Goal: Task Accomplishment & Management: Manage account settings

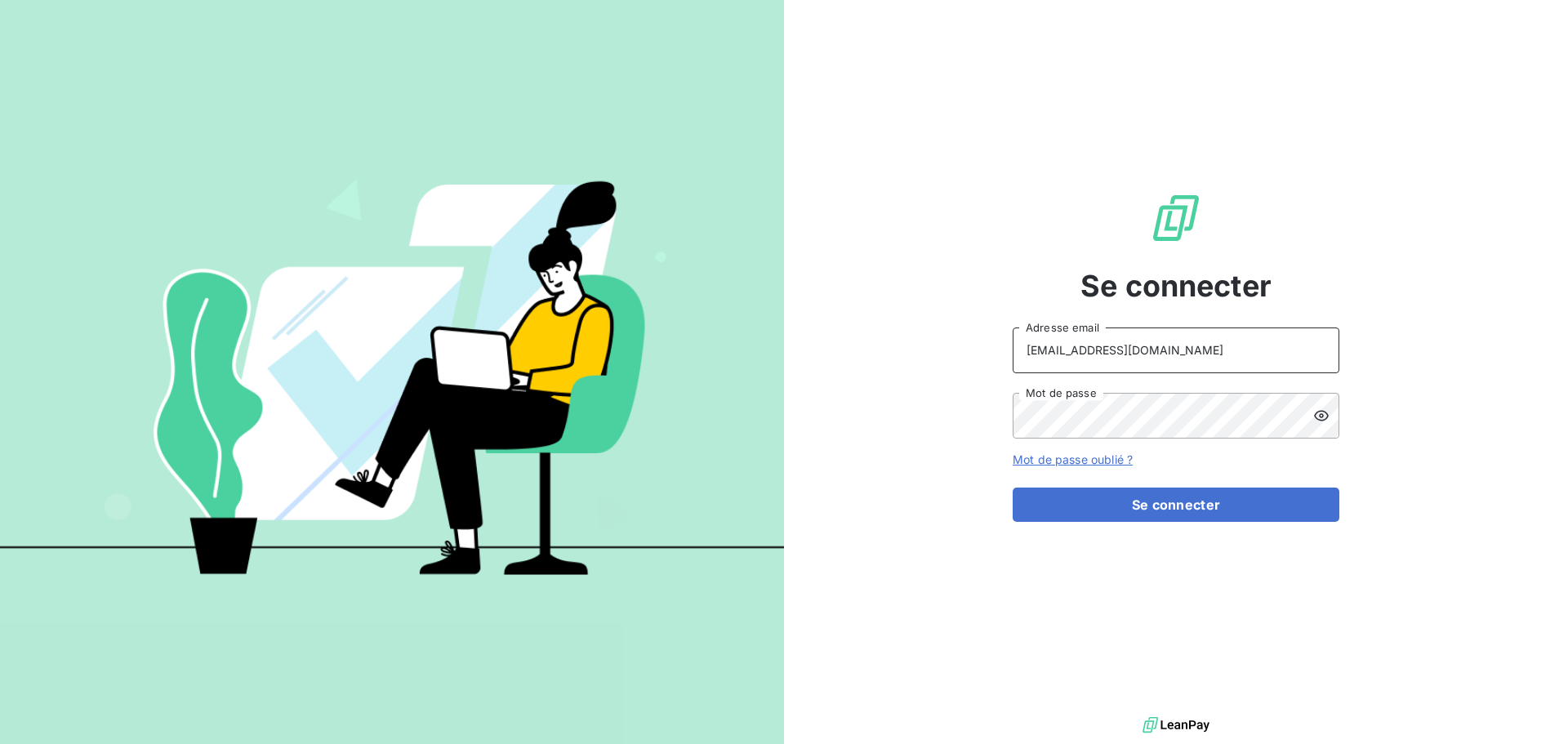
click at [1194, 350] on input "[EMAIL_ADDRESS][DOMAIN_NAME]" at bounding box center [1176, 350] width 327 height 46
type input "[EMAIL_ADDRESS][DOMAIN_NAME]"
click at [1205, 516] on button "Se connecter" at bounding box center [1176, 505] width 327 height 35
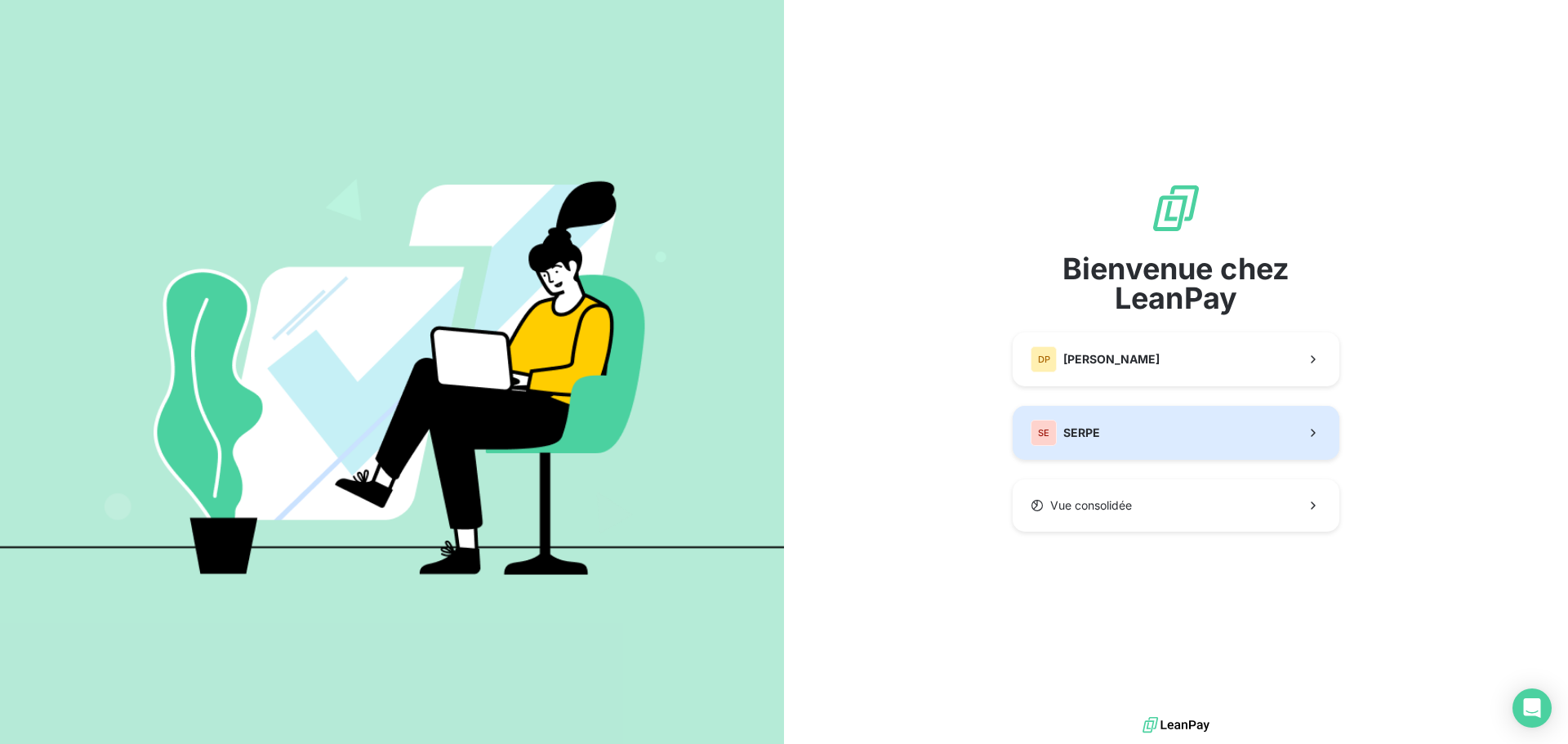
click at [1125, 431] on button "SE SERPE" at bounding box center [1176, 433] width 327 height 54
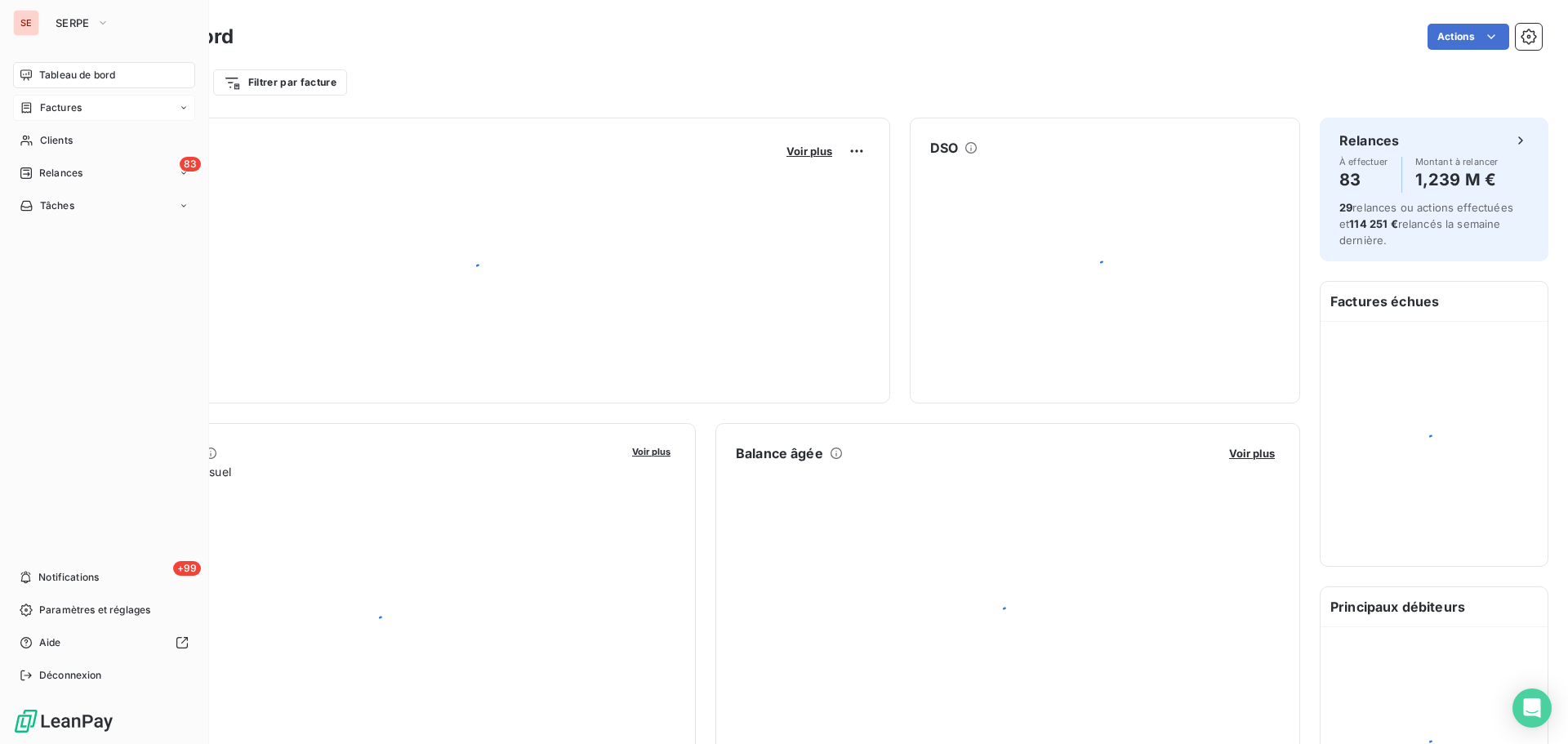
click at [38, 102] on div "Factures" at bounding box center [50, 108] width 62 height 15
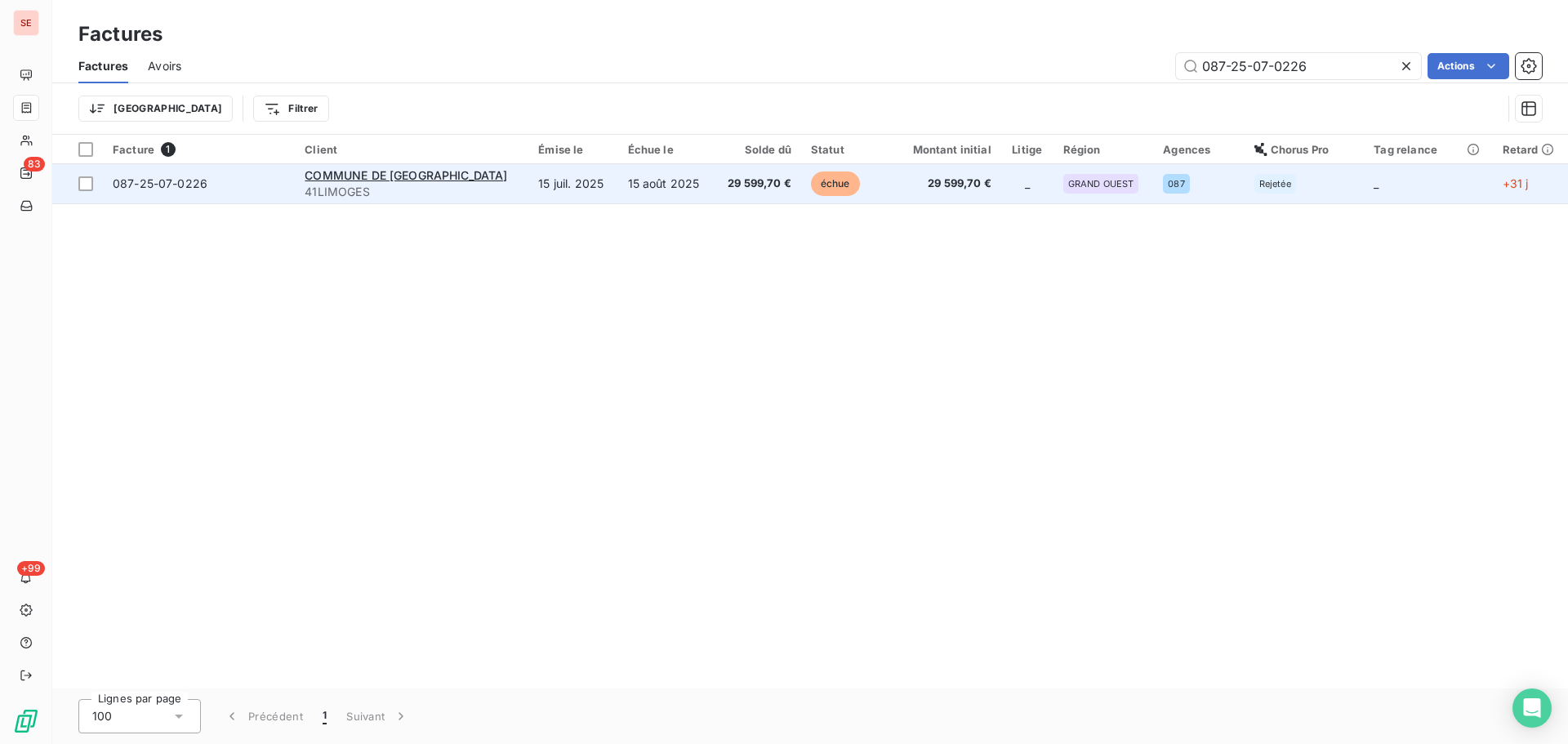
click at [618, 199] on td "15 août 2025" at bounding box center [666, 183] width 95 height 39
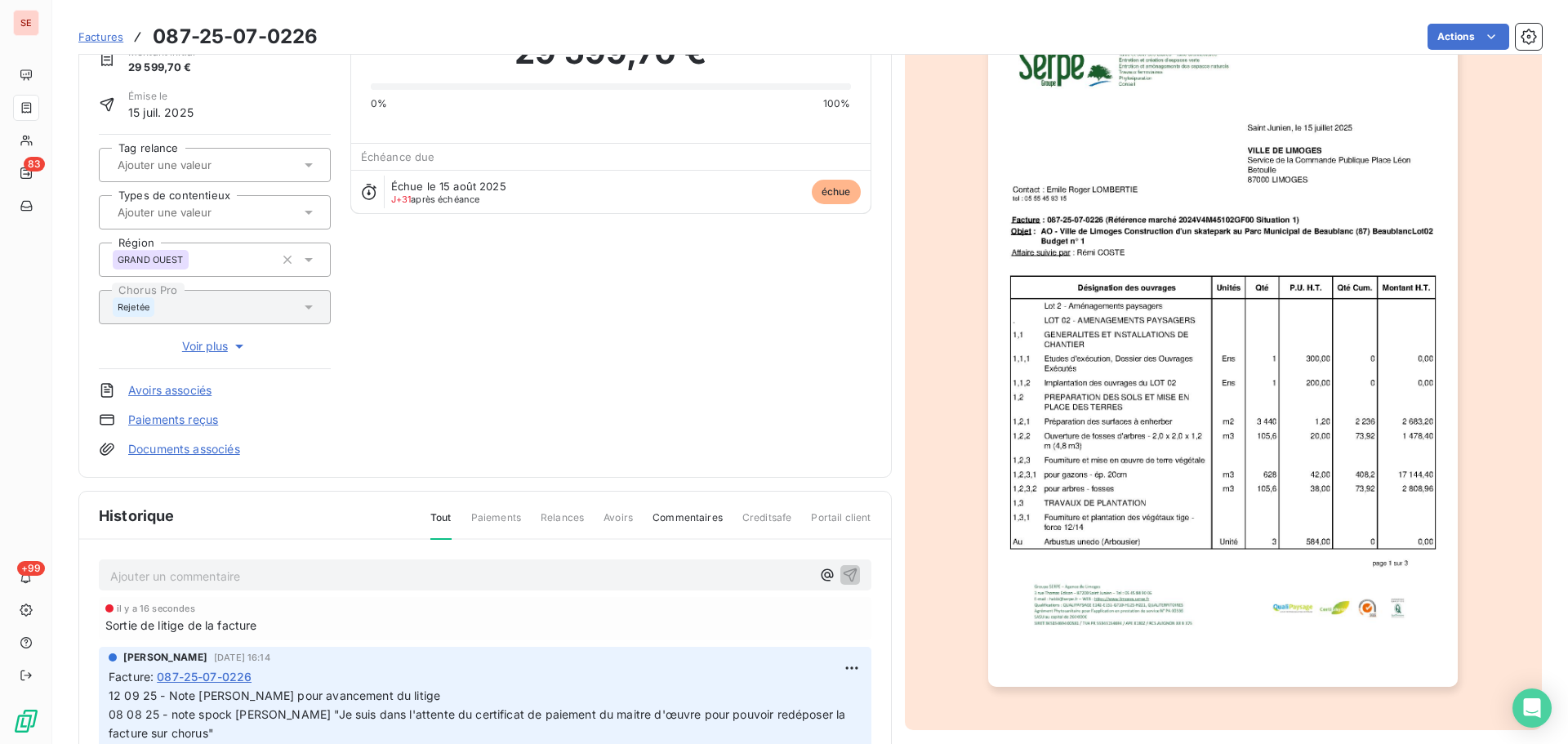
scroll to position [224, 0]
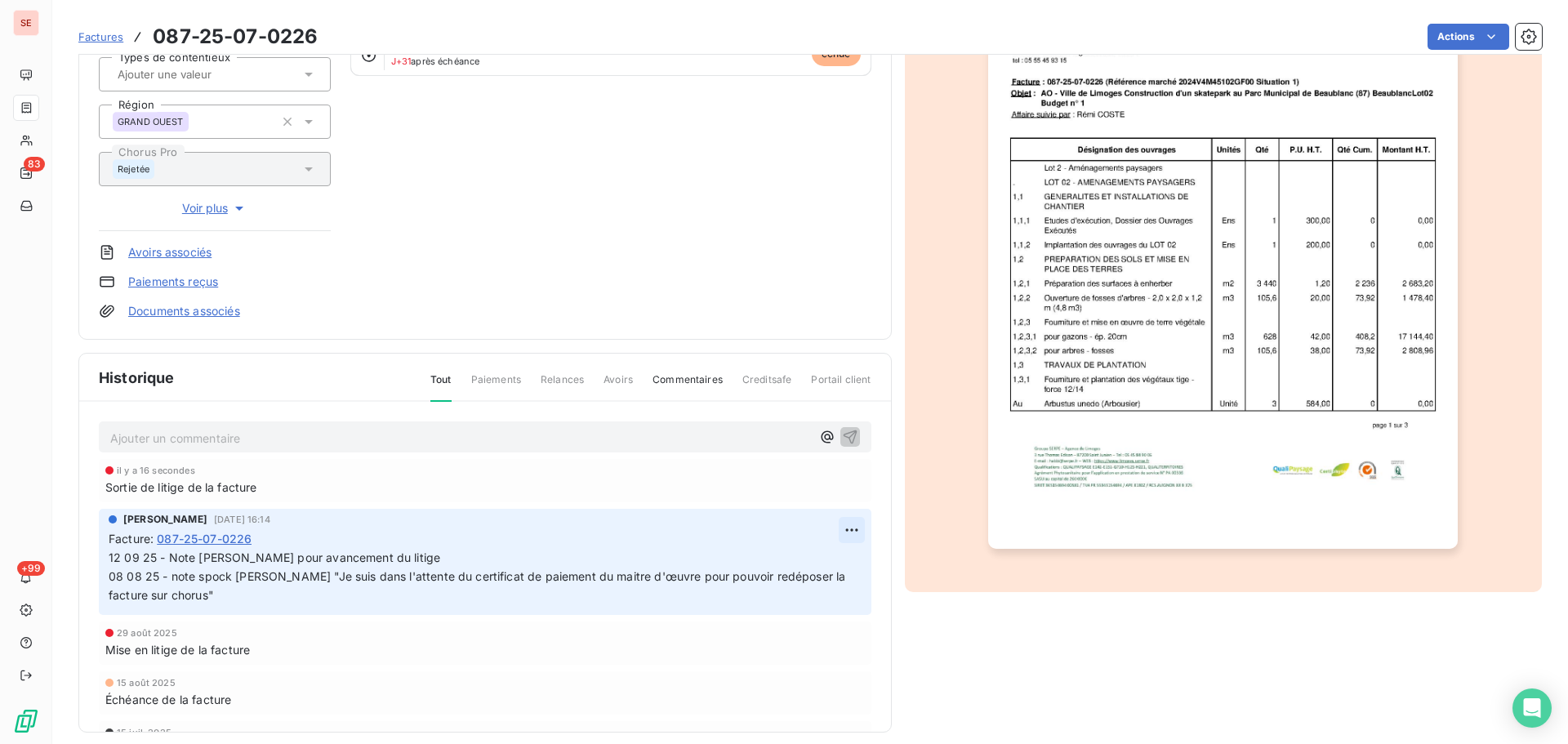
click at [838, 523] on html "SE 83 +99 Factures 087-25-07-0226 Actions COMMUNE DE [GEOGRAPHIC_DATA] 41LIMOGE…" at bounding box center [784, 372] width 1568 height 744
click at [817, 554] on div "Editer" at bounding box center [794, 566] width 91 height 27
click at [113, 558] on span "12 09 25 - Note [PERSON_NAME] pour avancement du litige 08 08 25 - note spock […" at bounding box center [499, 577] width 782 height 51
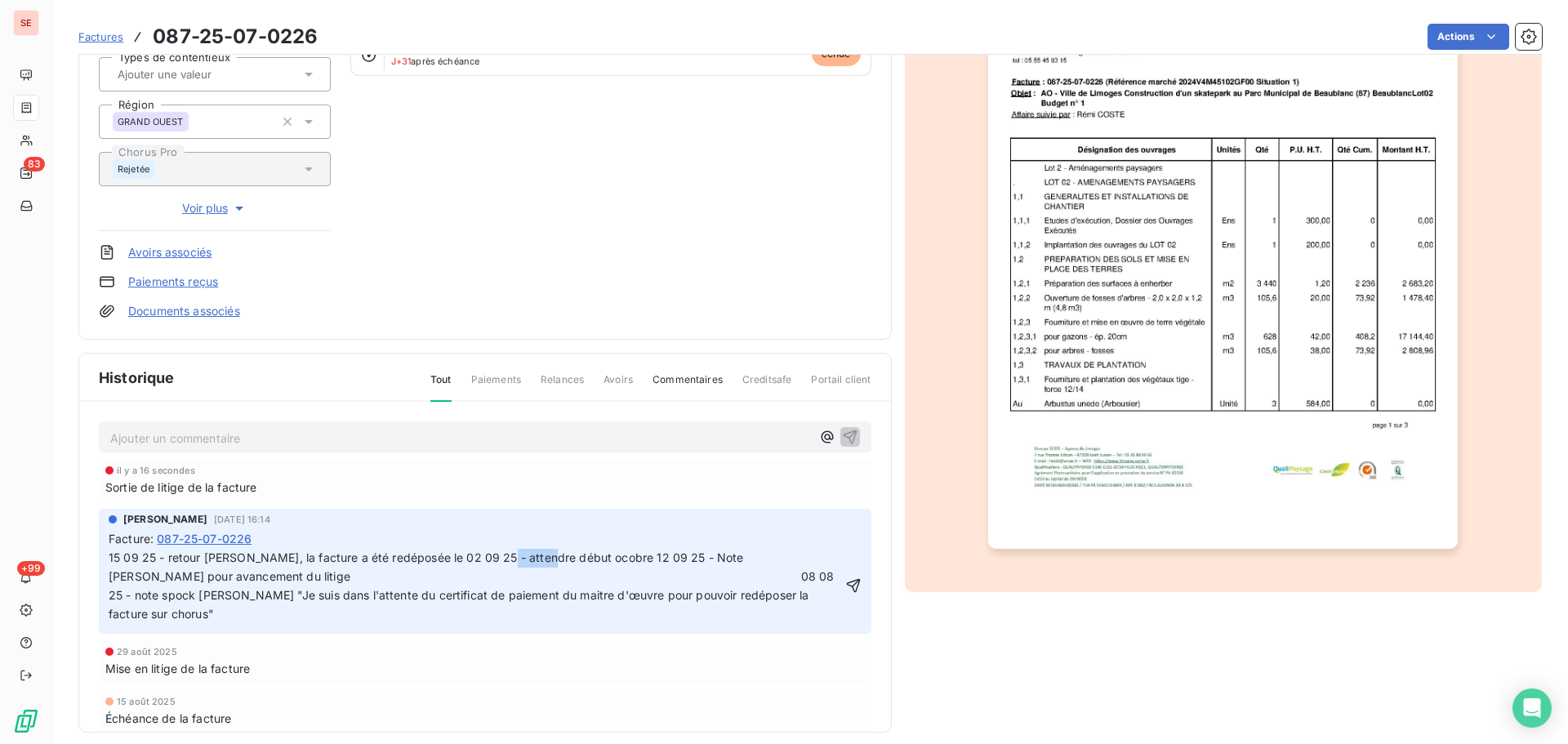
drag, startPoint x: 531, startPoint y: 558, endPoint x: 487, endPoint y: 561, distance: 44.1
click at [487, 561] on span "15 09 25 - retour [PERSON_NAME], la facture a été redéposée le 02 09 25 - atten…" at bounding box center [473, 586] width 729 height 70
click at [628, 564] on span "15 09 25 - retour [PERSON_NAME], la facture a été redéposée le 02 09 25 - Repri…" at bounding box center [473, 586] width 729 height 70
click at [660, 561] on span "15 09 25 - retour [PERSON_NAME], la facture a été redéposée le 02 09 25 - Repri…" at bounding box center [473, 586] width 729 height 70
click at [845, 590] on icon "button" at bounding box center [854, 586] width 16 height 16
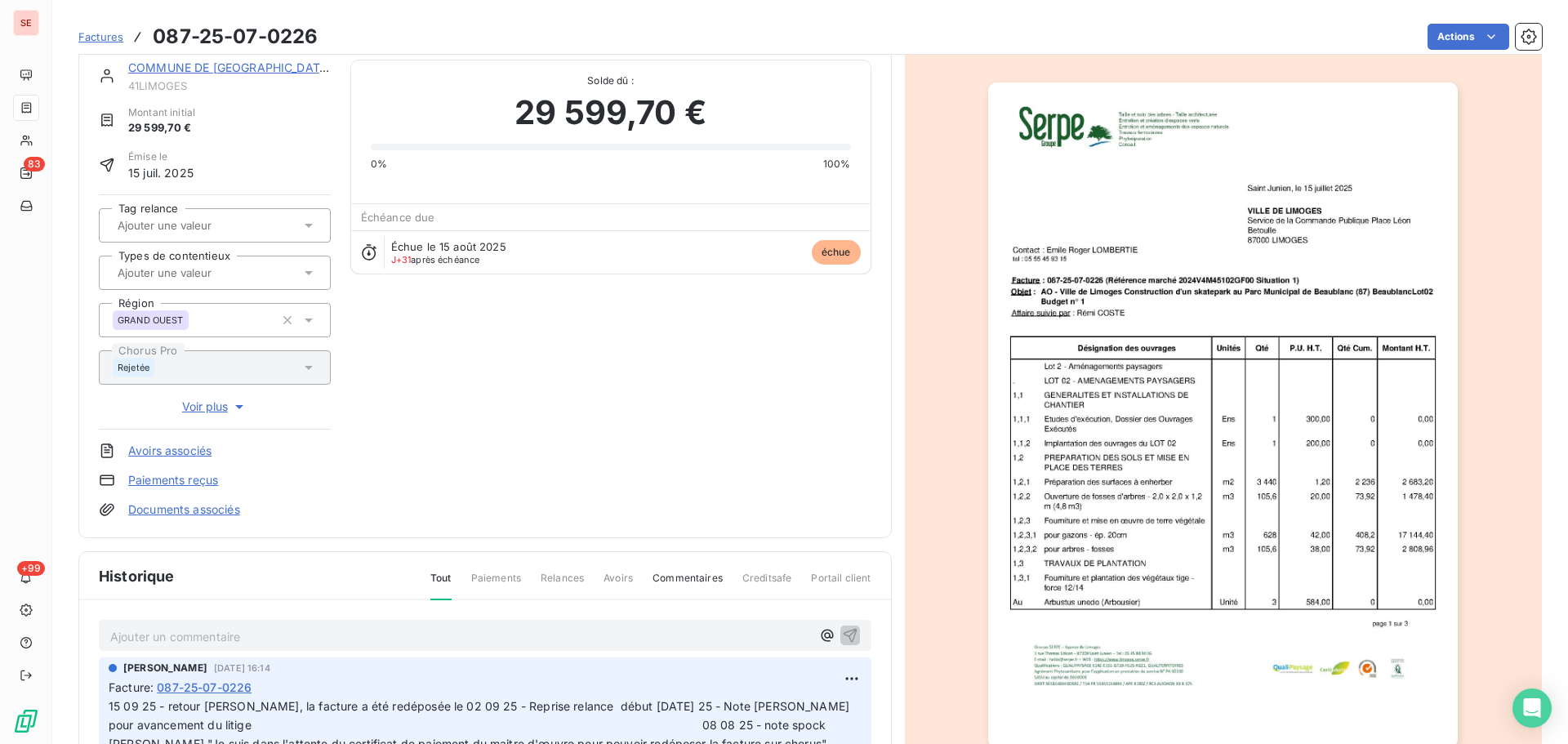
scroll to position [0, 0]
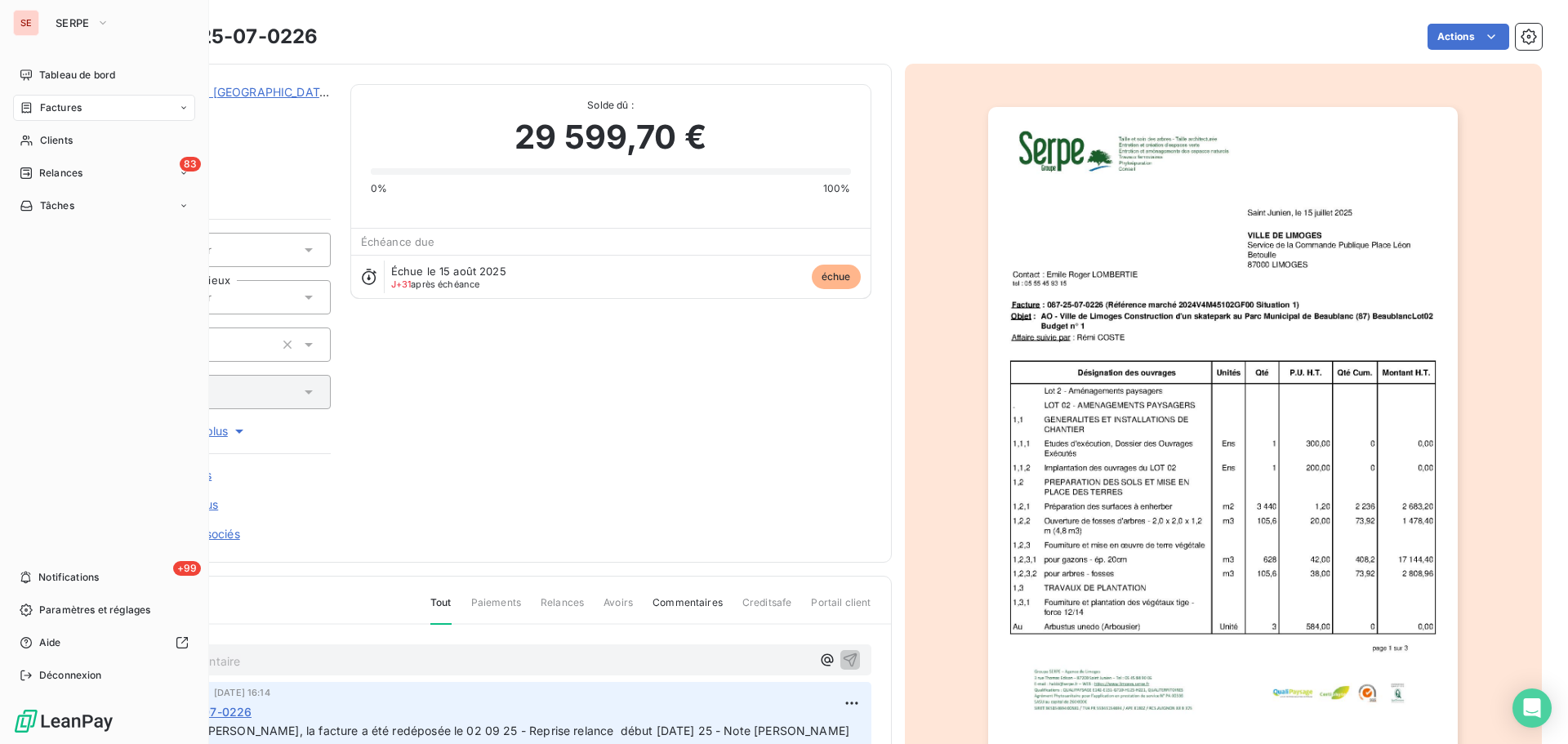
click at [43, 110] on span "Factures" at bounding box center [61, 108] width 42 height 15
click at [49, 111] on span "Factures" at bounding box center [61, 108] width 42 height 15
click at [58, 178] on span "Relances" at bounding box center [60, 173] width 43 height 15
click at [75, 101] on span "Factures" at bounding box center [61, 108] width 42 height 15
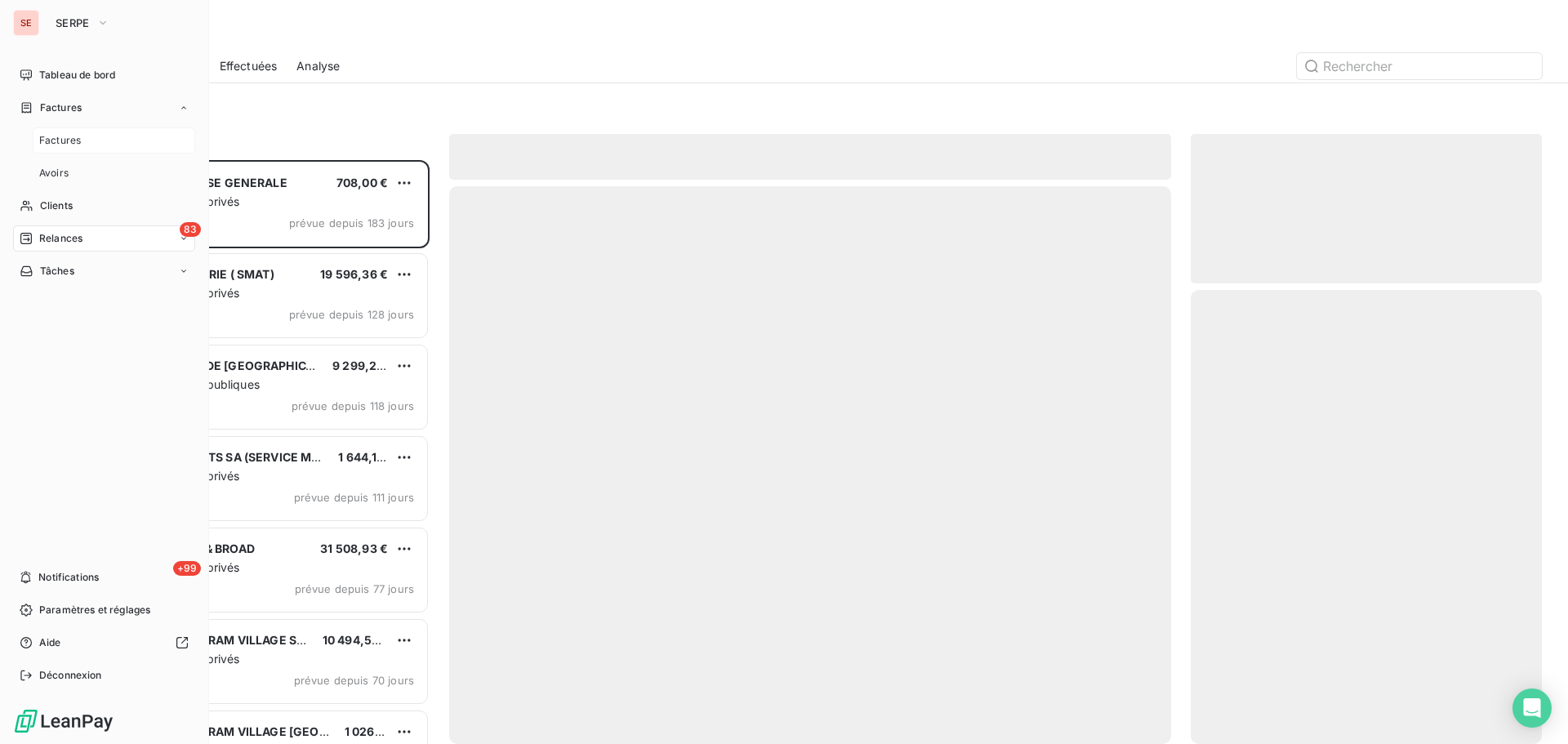
scroll to position [572, 339]
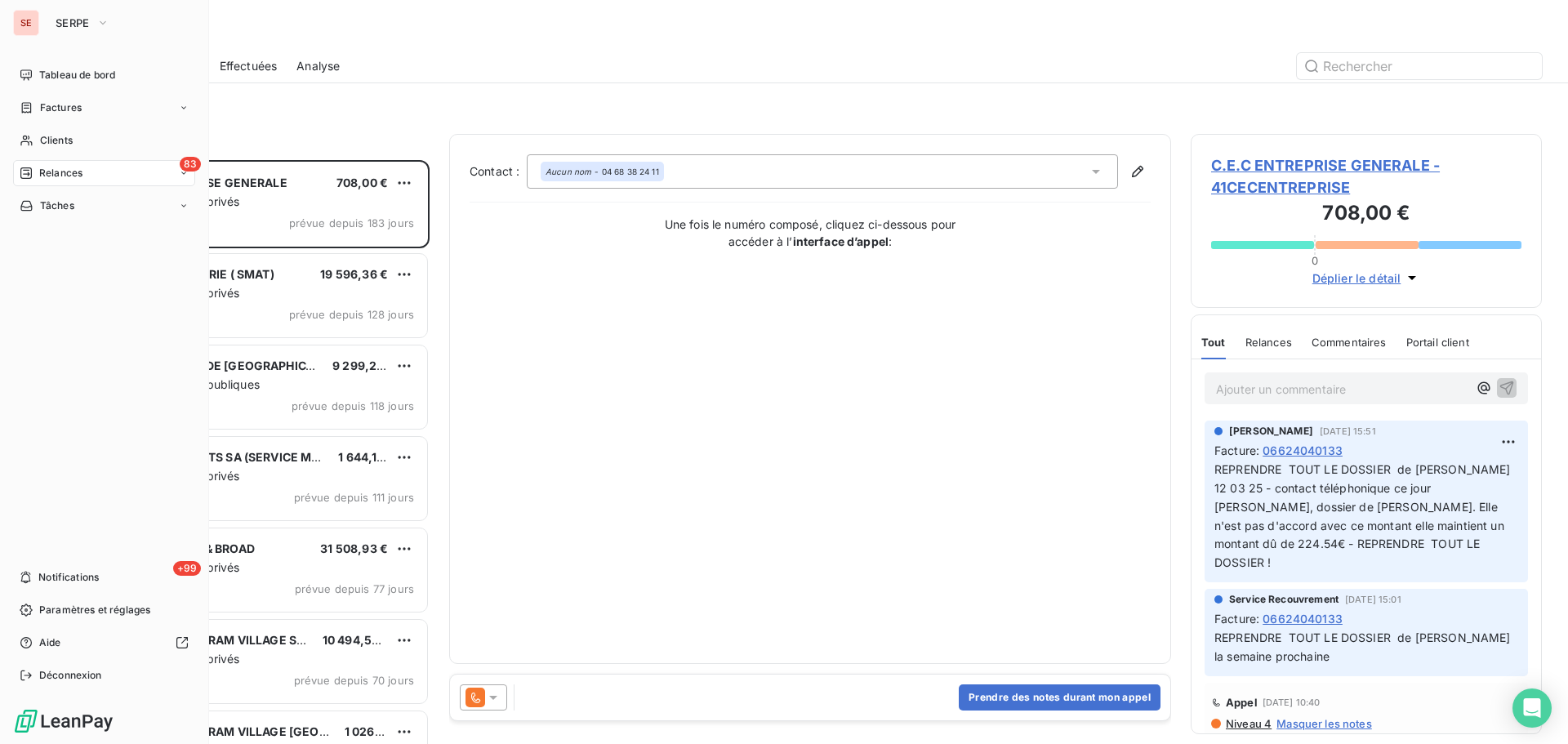
click at [48, 109] on span "Factures" at bounding box center [61, 108] width 42 height 15
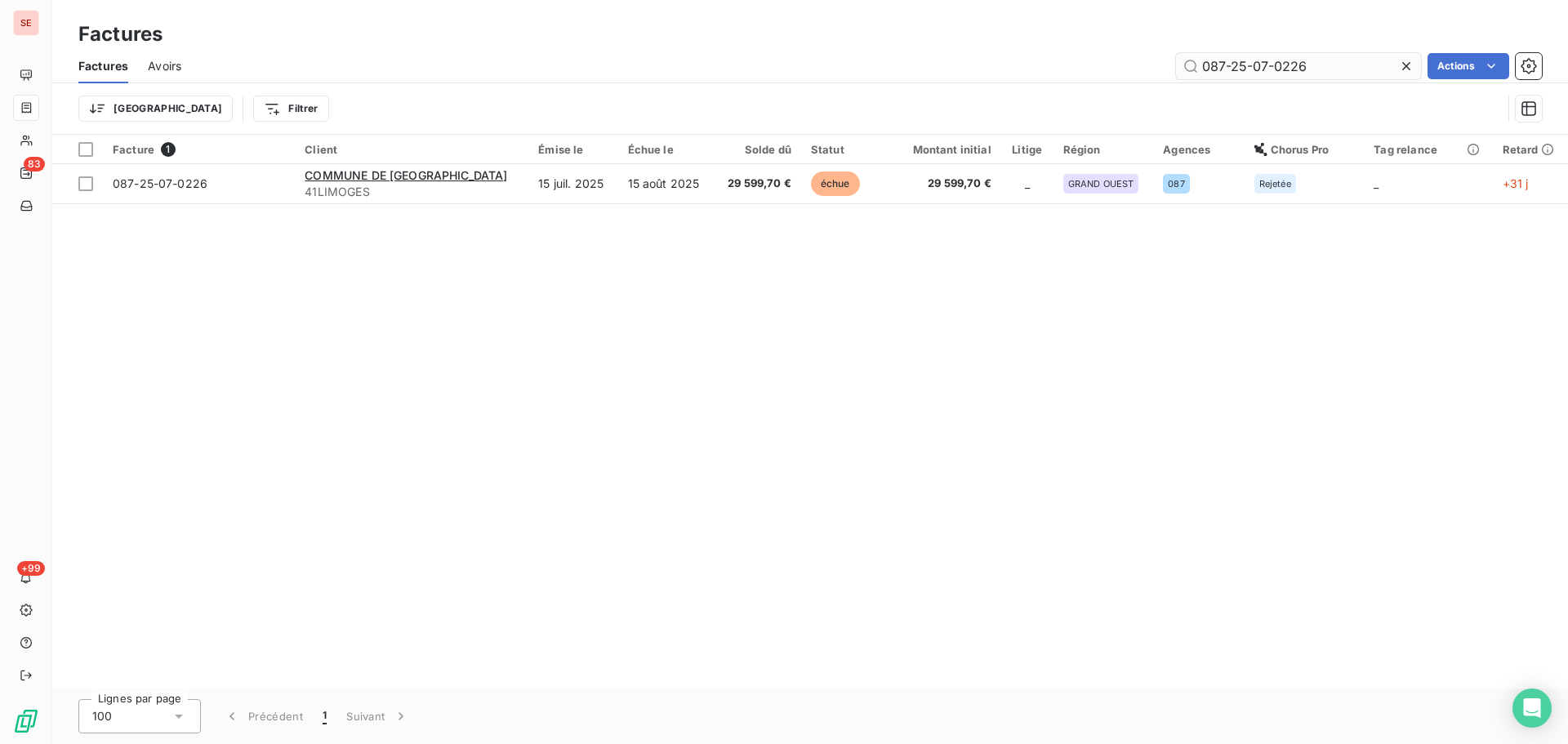
click at [1323, 59] on input "087-25-07-0226" at bounding box center [1299, 66] width 245 height 27
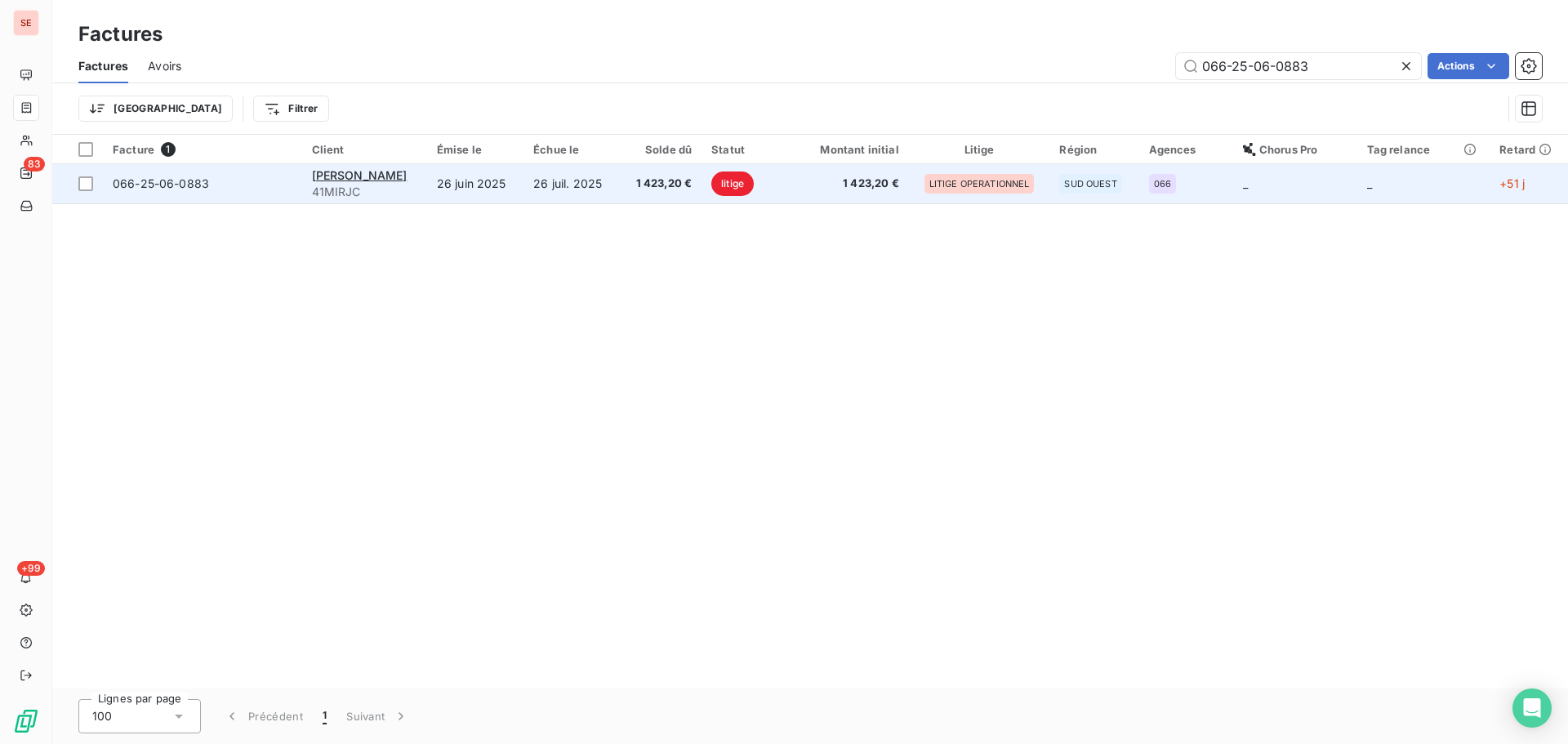
type input "066-25-06-0883"
click at [636, 172] on td "1 423,20 €" at bounding box center [661, 183] width 82 height 39
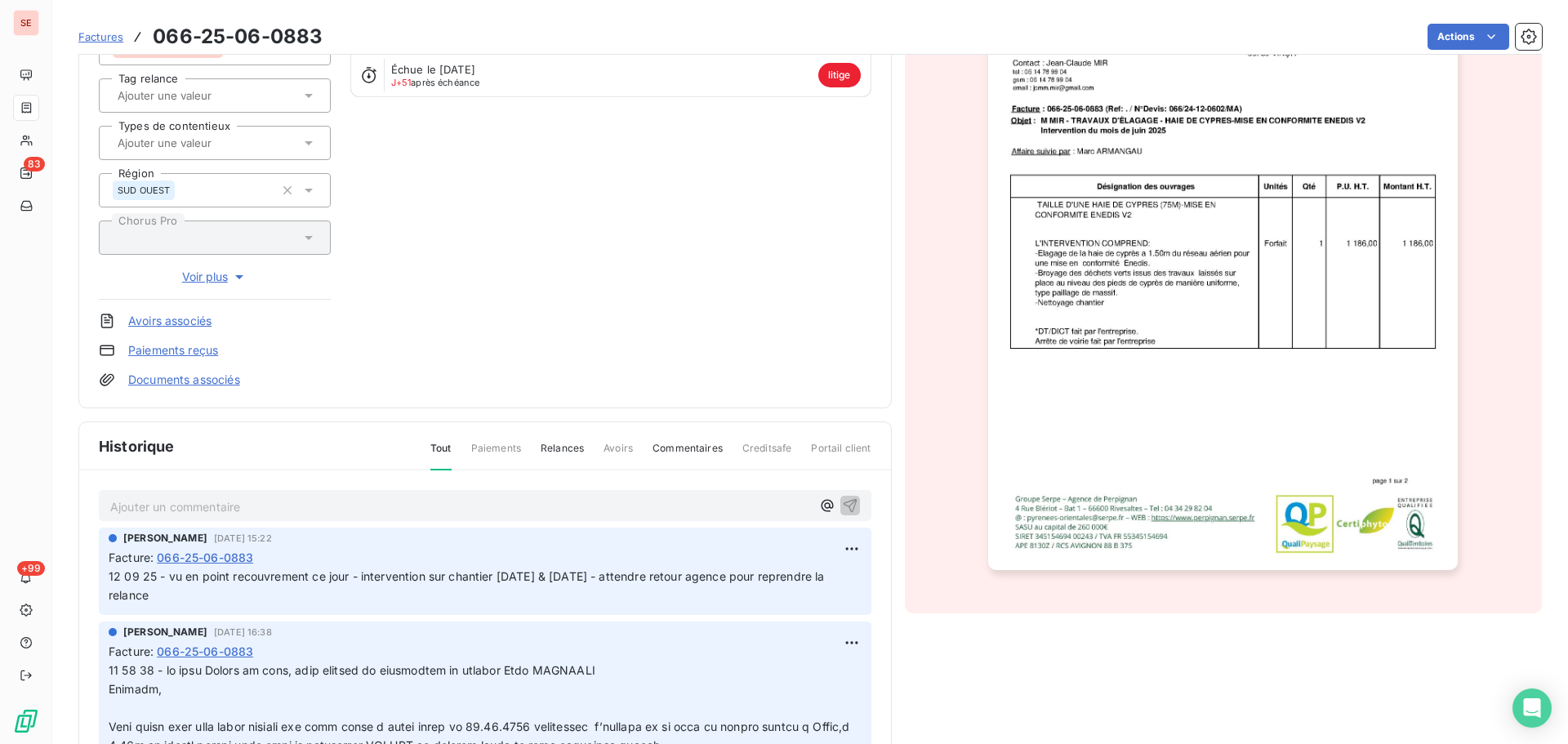
scroll to position [286, 0]
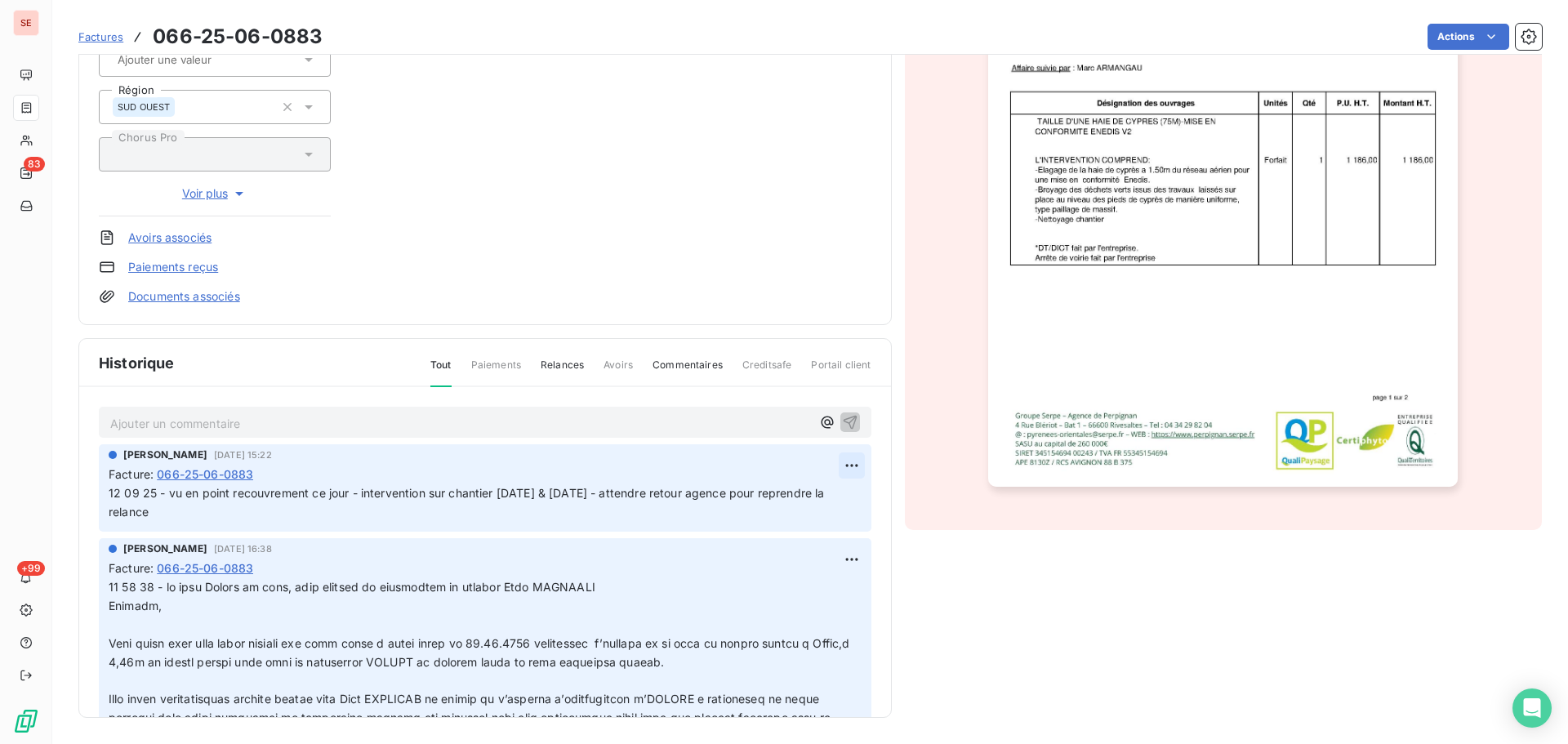
click at [835, 462] on html "SE 83 +99 Factures 066-25-06-0883 Actions MIR [PERSON_NAME] 41MIRJC Montant ini…" at bounding box center [784, 372] width 1568 height 744
click at [813, 501] on div "Editer" at bounding box center [794, 501] width 91 height 27
click at [110, 496] on span "12 09 25 - vu en point recouvrement ce jour - intervention sur chantier [DATE] …" at bounding box center [468, 502] width 720 height 33
click at [274, 494] on span "15 09 25 - note spock agence "12 09 25 - vu en point recouvrement ce jour - int…" at bounding box center [466, 502] width 714 height 33
drag, startPoint x: 274, startPoint y: 494, endPoint x: 243, endPoint y: 497, distance: 31.1
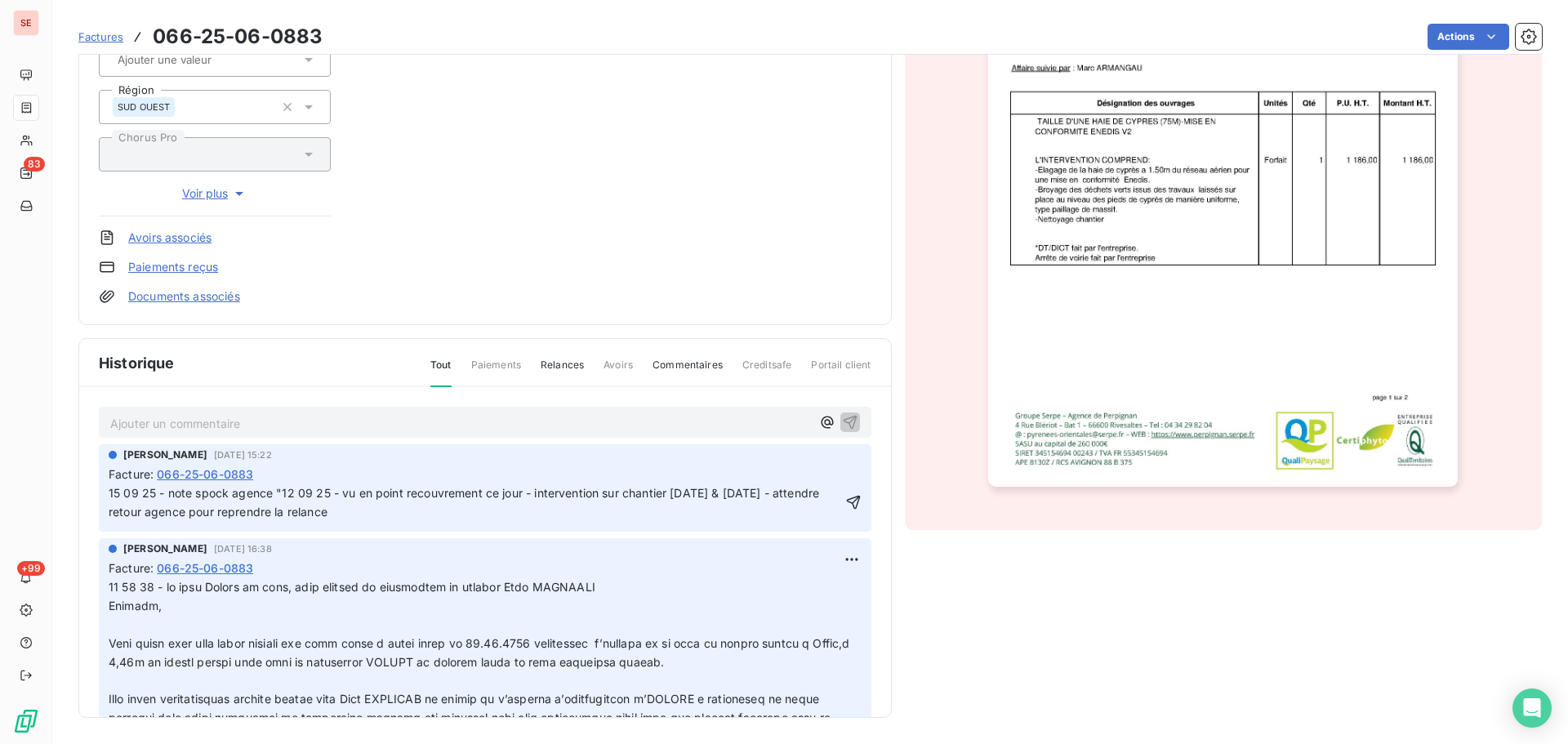
click at [243, 497] on span "15 09 25 - note spock agence "12 09 25 - vu en point recouvrement ce jour - int…" at bounding box center [466, 502] width 714 height 33
click at [284, 491] on span "15 09 25 - note spock agence "12 09 25 - vu en point recouvrement ce jour - int…" at bounding box center [466, 502] width 714 height 33
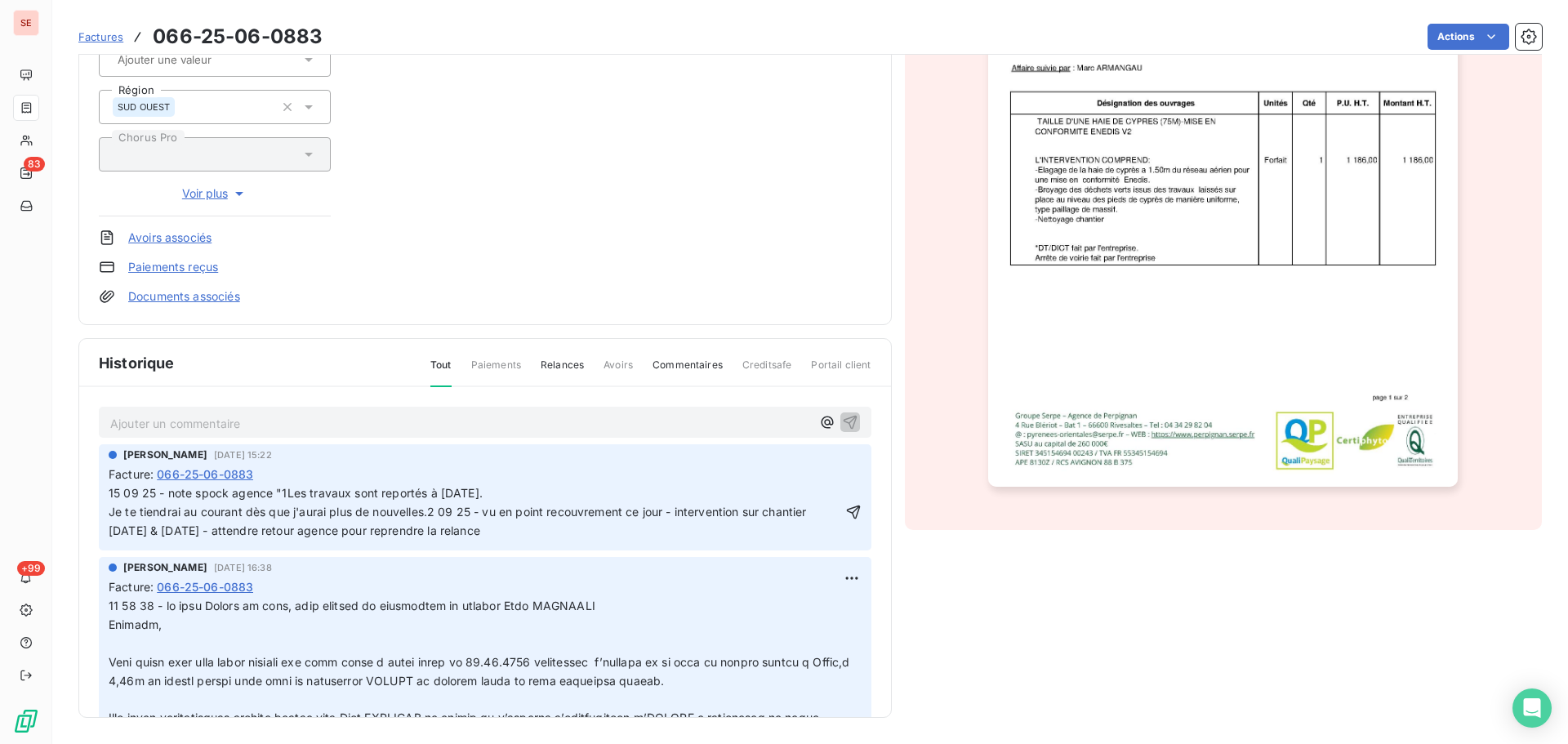
click at [288, 496] on span "15 09 25 - note spock agence "1Les travaux sont reportés à [DATE]." at bounding box center [295, 492] width 374 height 14
click at [499, 492] on p "15 09 25 - note spock agence "Les travaux sont reportés à [DATE]." at bounding box center [476, 494] width 734 height 19
drag, startPoint x: 428, startPoint y: 515, endPoint x: 437, endPoint y: 523, distance: 12.0
click at [429, 515] on span "Je te tiendrai au courant dès que j'aurai plus de nouvelles.2 09 25 - vu en poi…" at bounding box center [459, 522] width 702 height 33
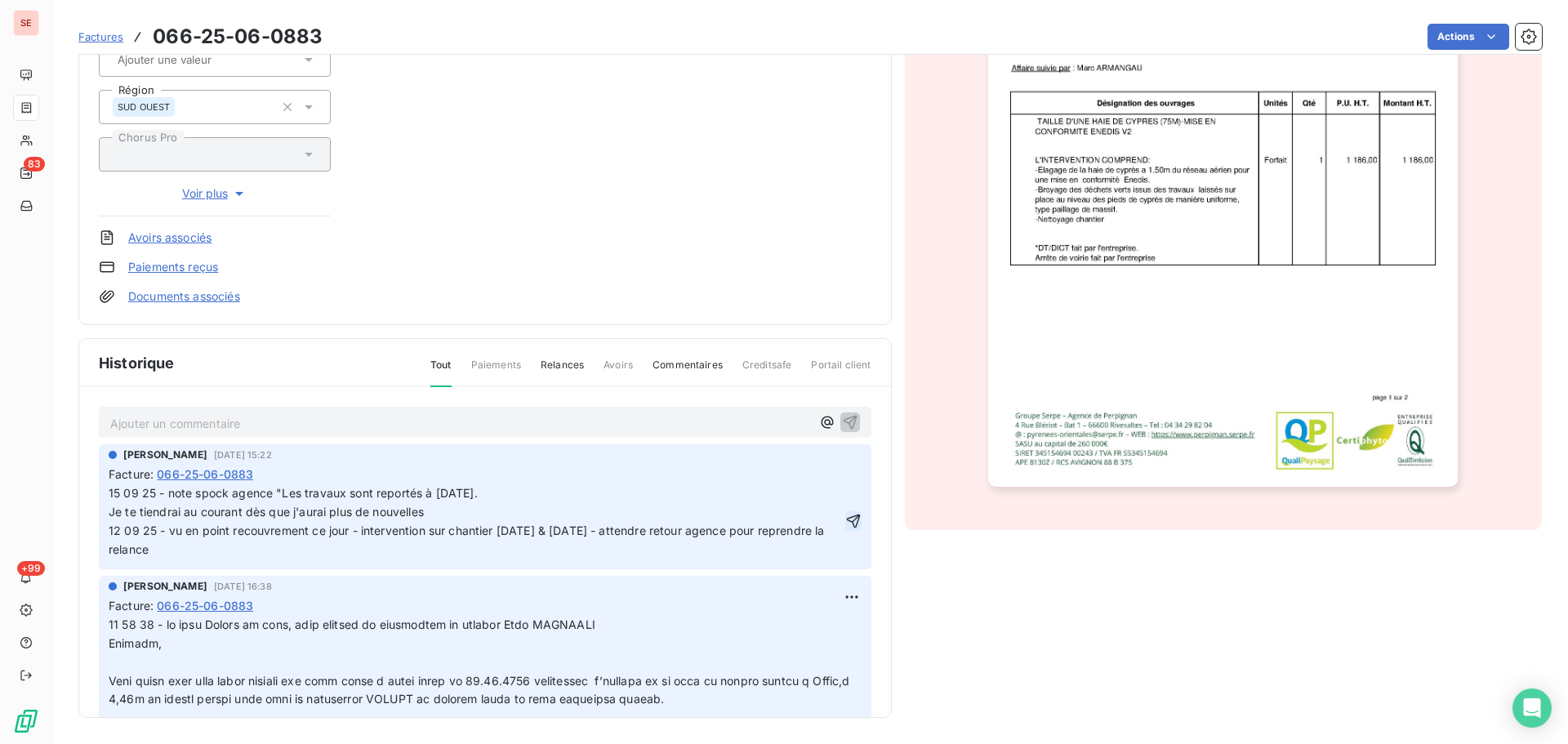
click at [845, 527] on icon "button" at bounding box center [854, 522] width 16 height 16
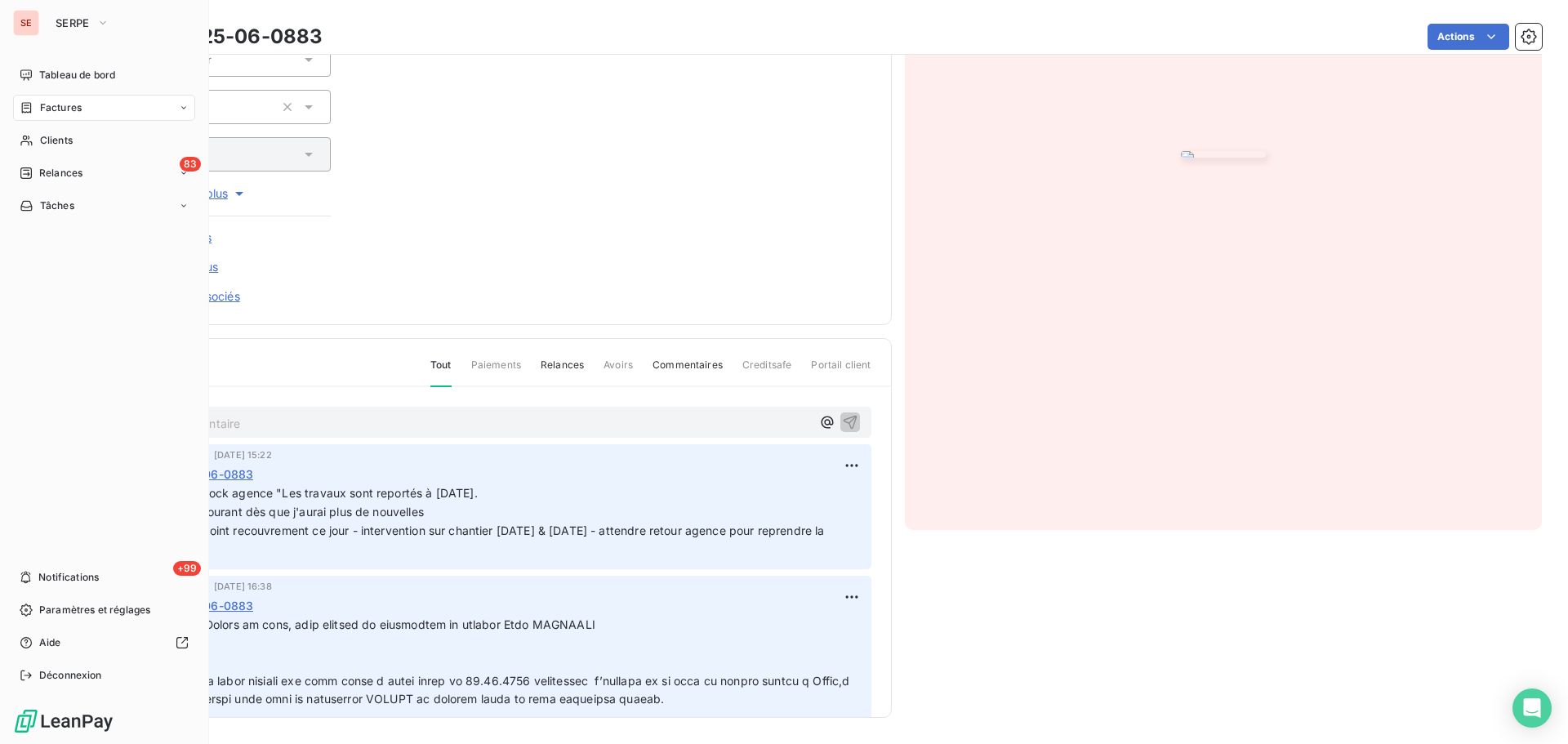
click at [27, 111] on icon at bounding box center [26, 108] width 14 height 13
click at [58, 197] on div "Clients" at bounding box center [103, 206] width 182 height 27
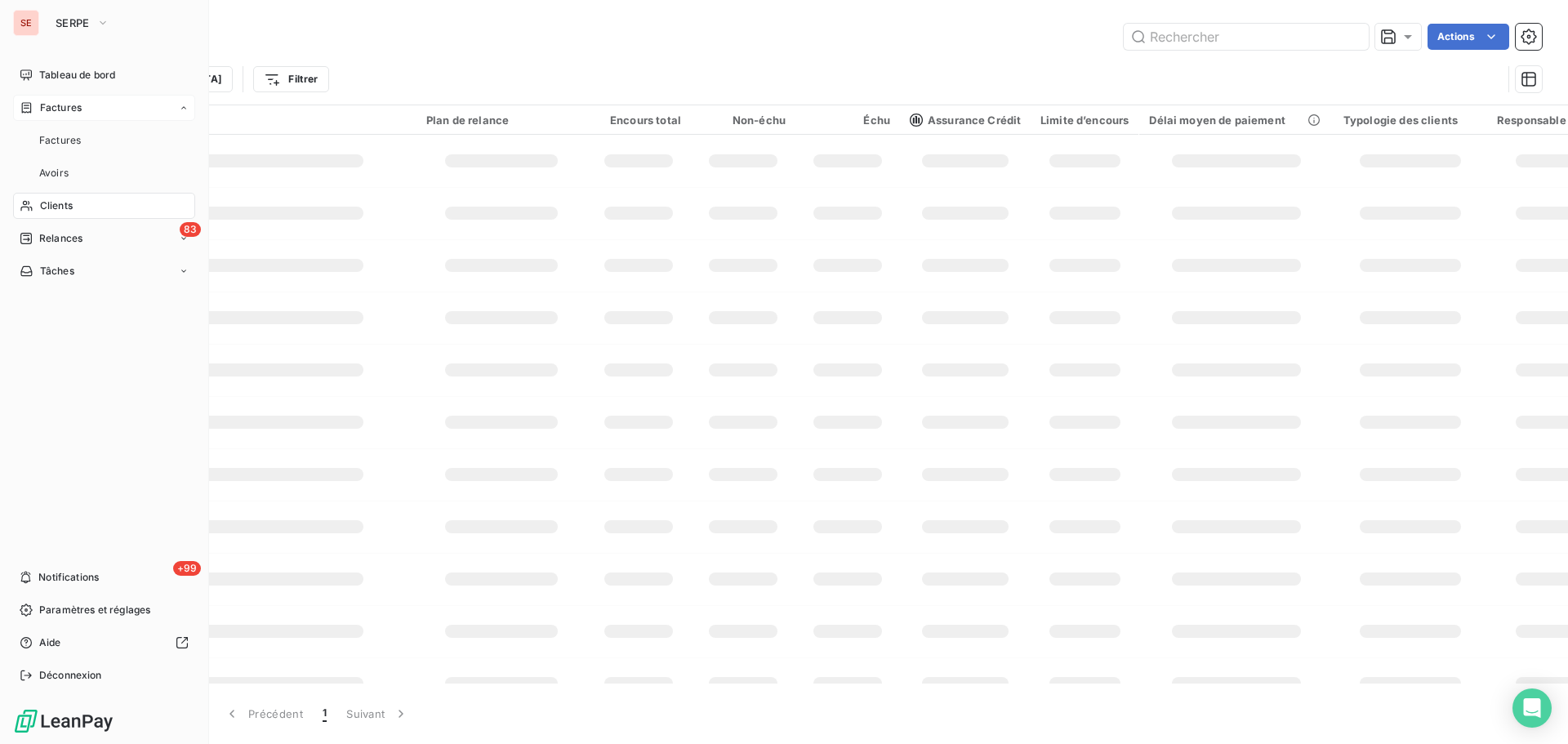
click at [85, 108] on div "Factures" at bounding box center [103, 108] width 182 height 27
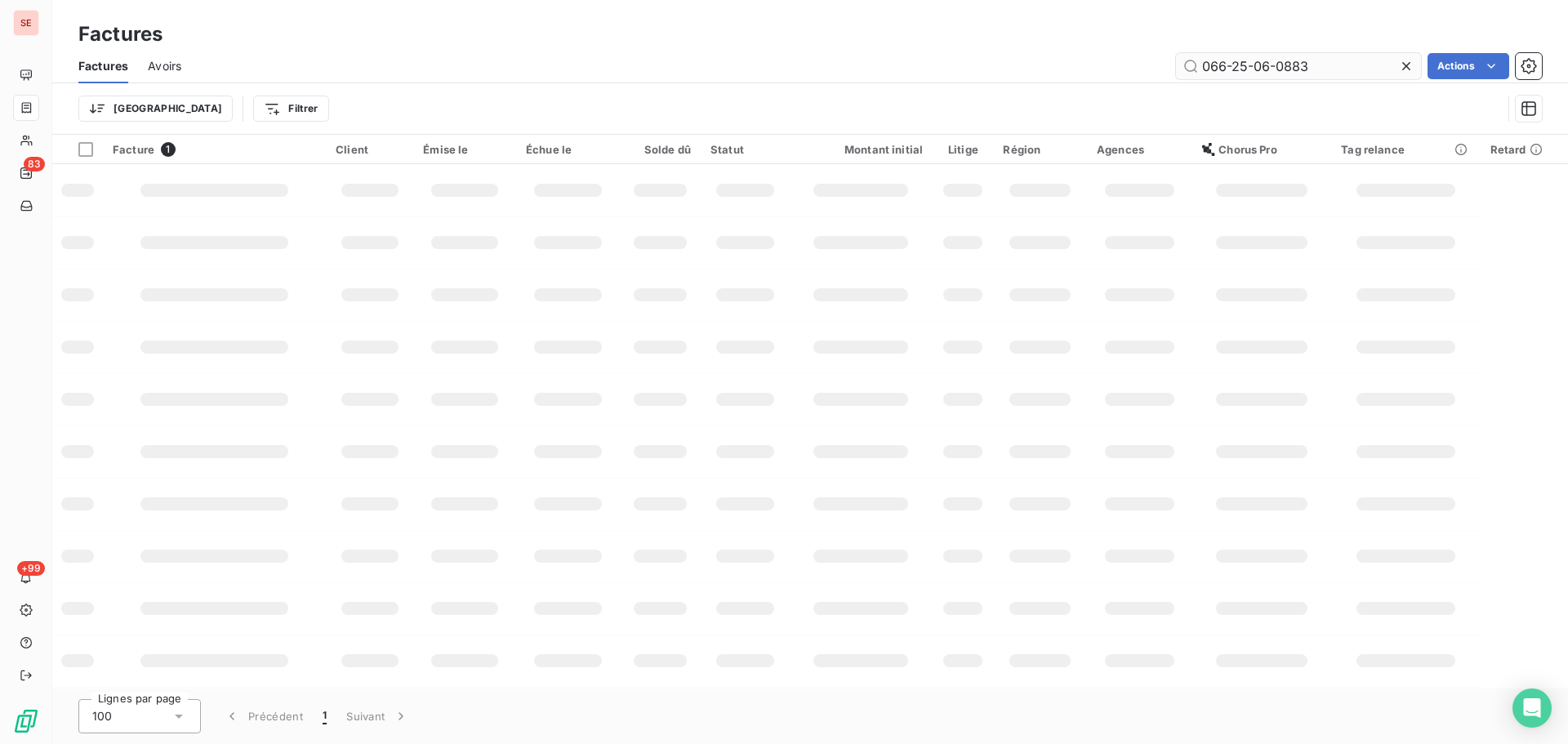
click at [1373, 57] on input "066-25-06-0883" at bounding box center [1299, 66] width 245 height 27
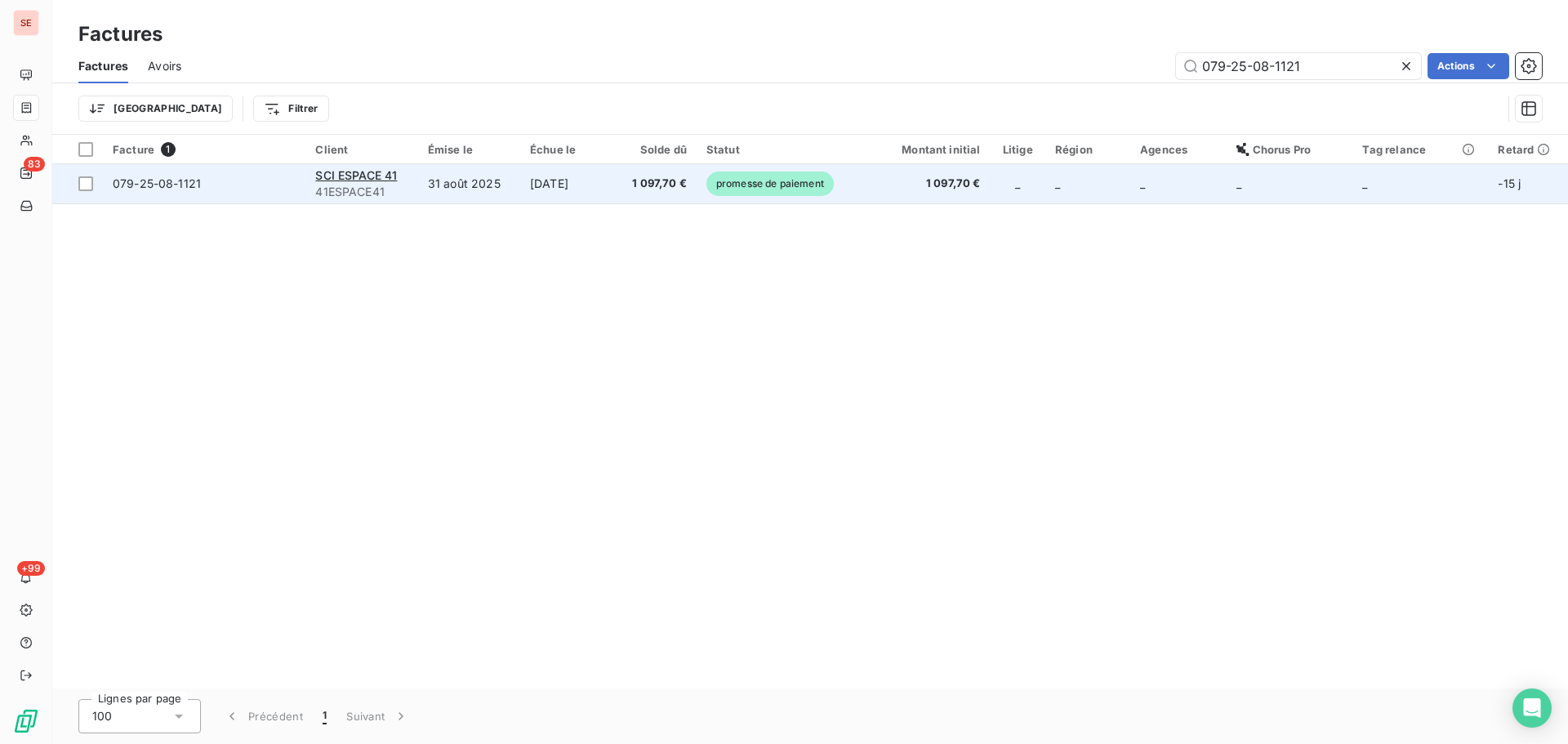
type input "079-25-08-1121"
click at [939, 189] on span "1 097,70 €" at bounding box center [925, 184] width 111 height 16
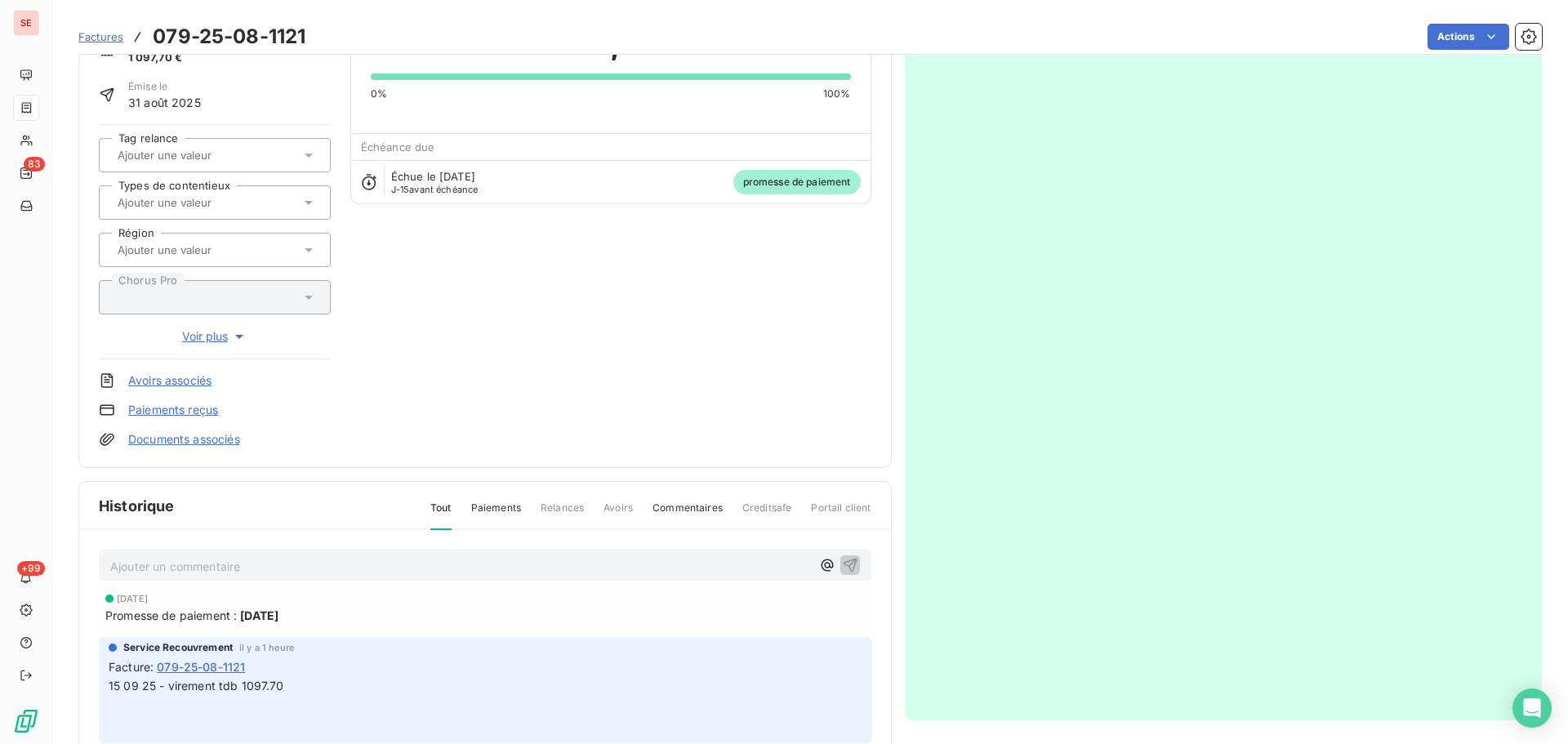
scroll to position [225, 0]
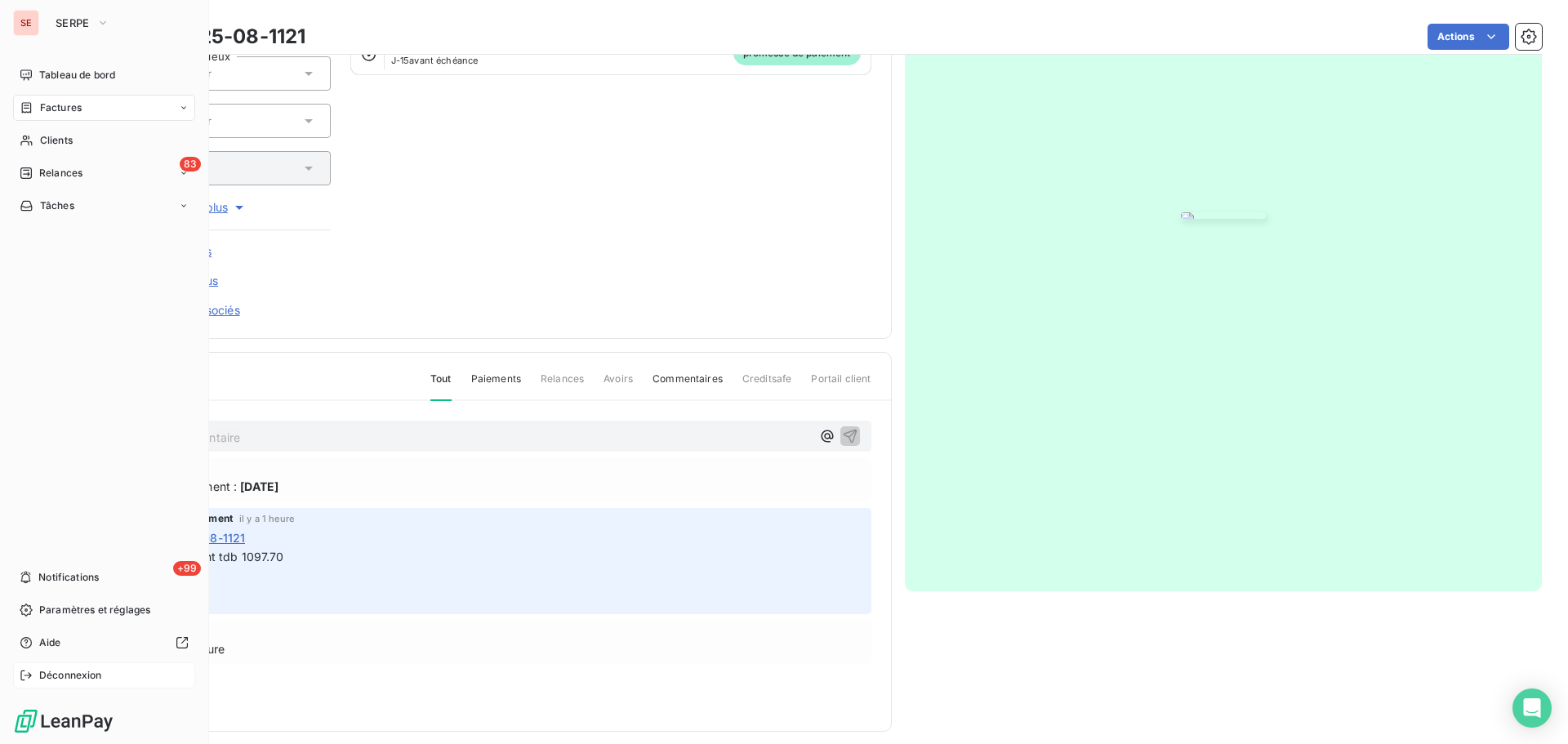
click at [81, 680] on span "Déconnexion" at bounding box center [70, 675] width 63 height 15
